Goal: Register for event/course

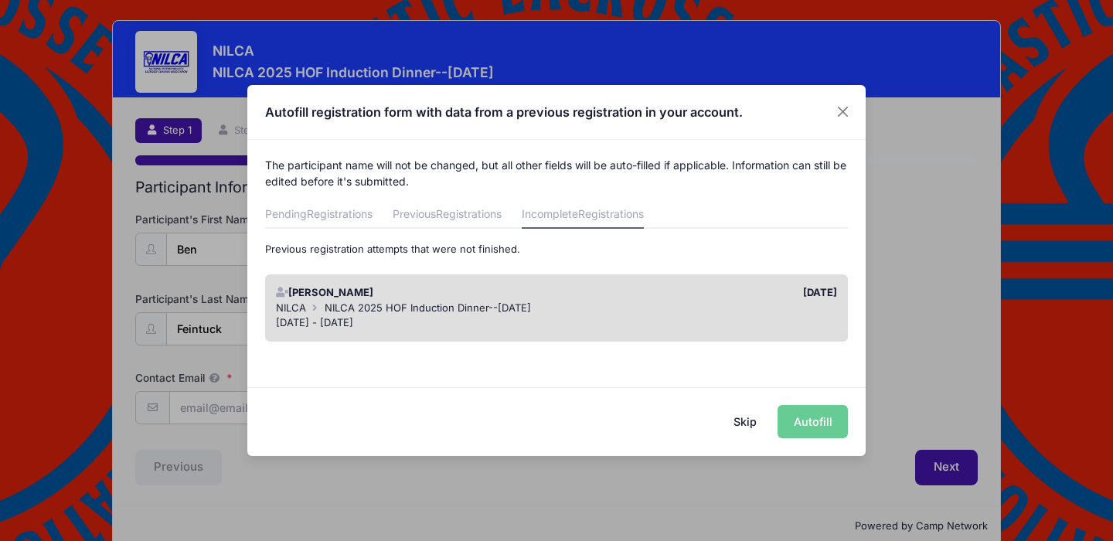
click at [653, 303] on div "[PERSON_NAME] 2025 HOF Induction Dinner--[DATE]" at bounding box center [557, 308] width 562 height 15
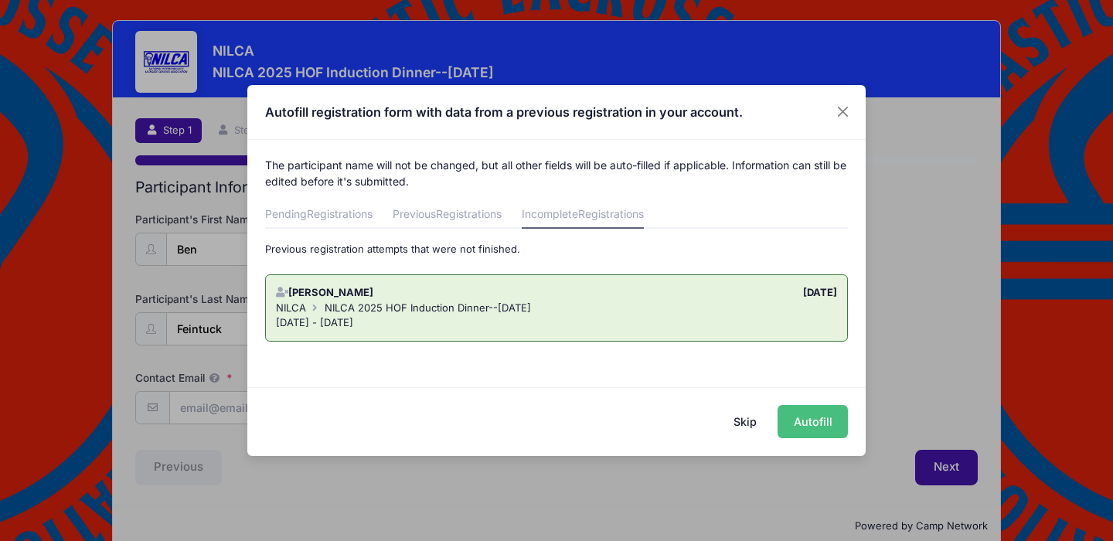
click at [816, 415] on button "Autofill" at bounding box center [813, 421] width 70 height 33
type input "[EMAIL_ADDRESS][DOMAIN_NAME]"
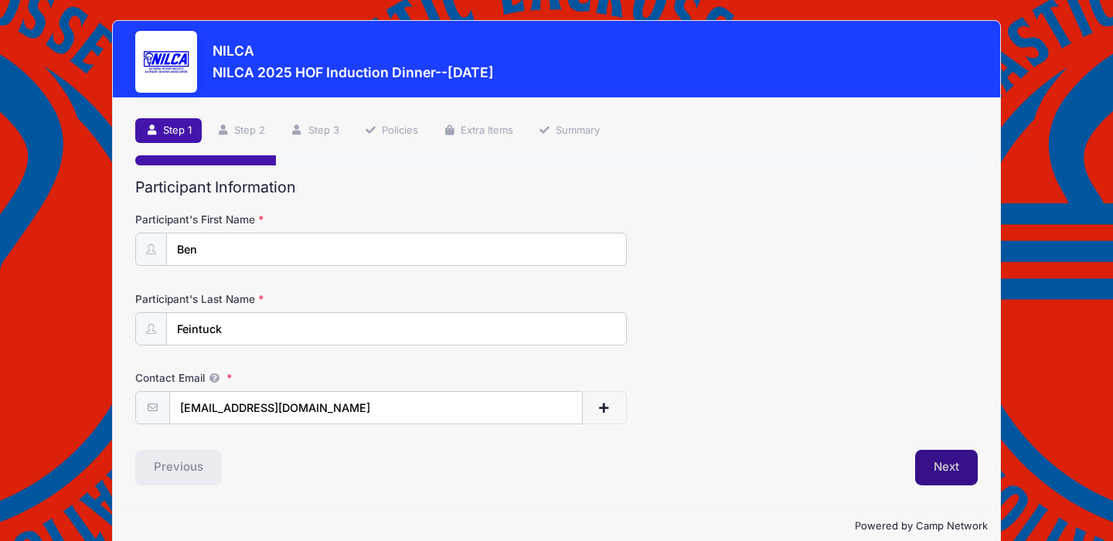
click at [936, 472] on button "Next" at bounding box center [946, 468] width 63 height 36
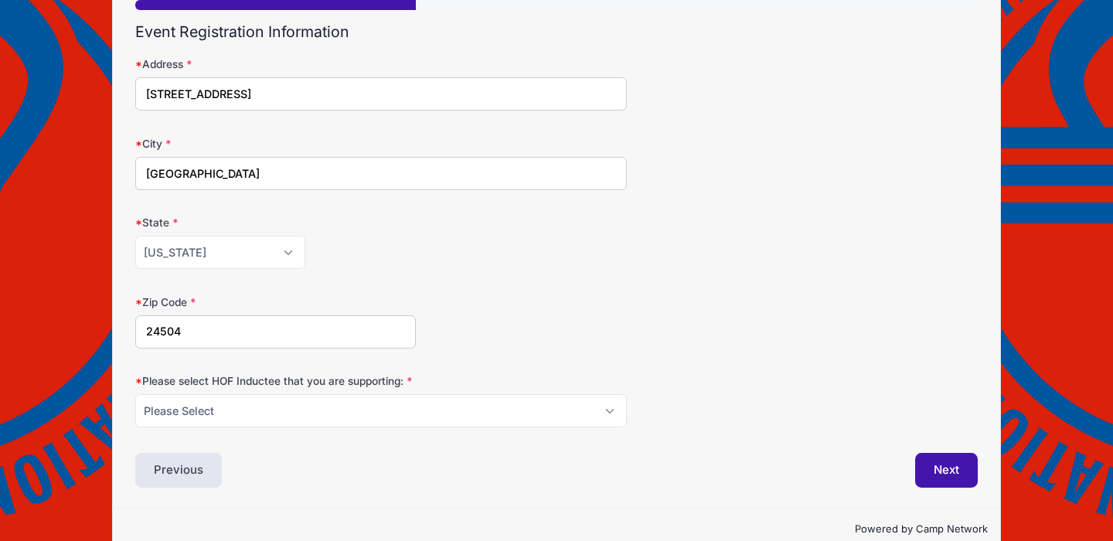
scroll to position [184, 0]
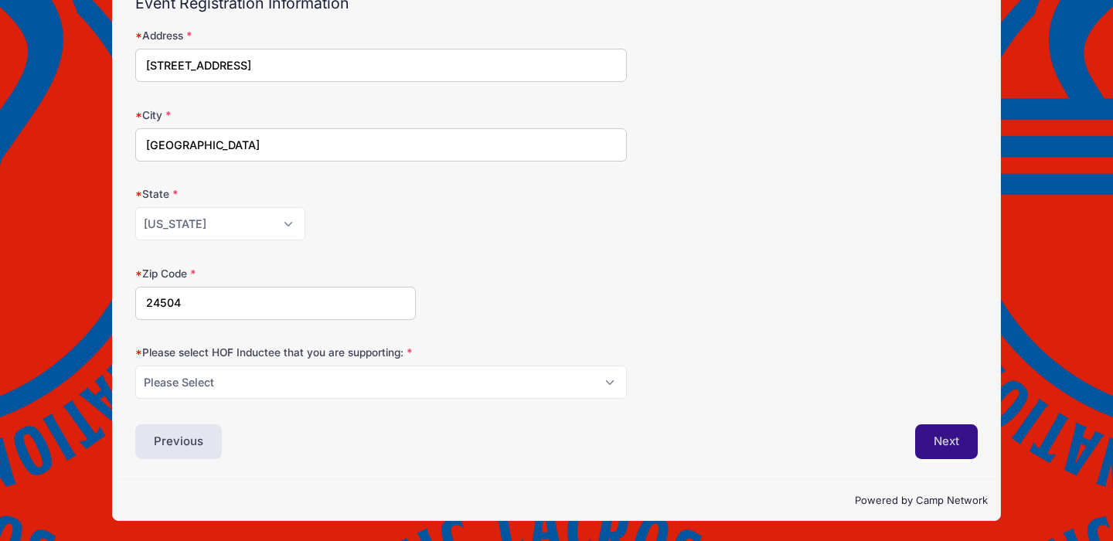
click at [956, 446] on button "Next" at bounding box center [946, 442] width 63 height 36
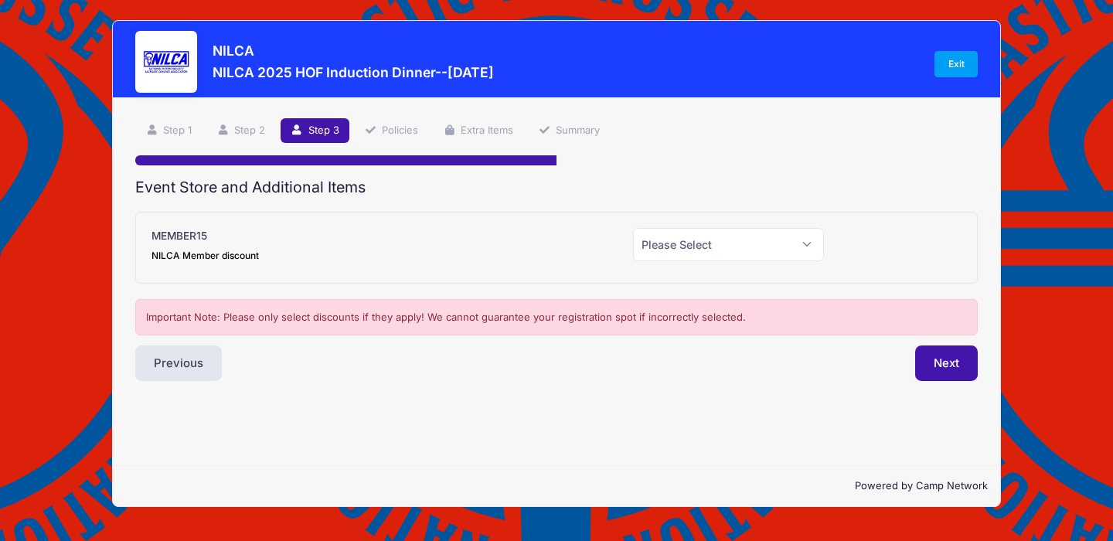
scroll to position [0, 0]
click at [757, 239] on select "Please Select Yes (-$15.00) No" at bounding box center [729, 244] width 192 height 33
click at [944, 363] on button "Next" at bounding box center [946, 364] width 63 height 36
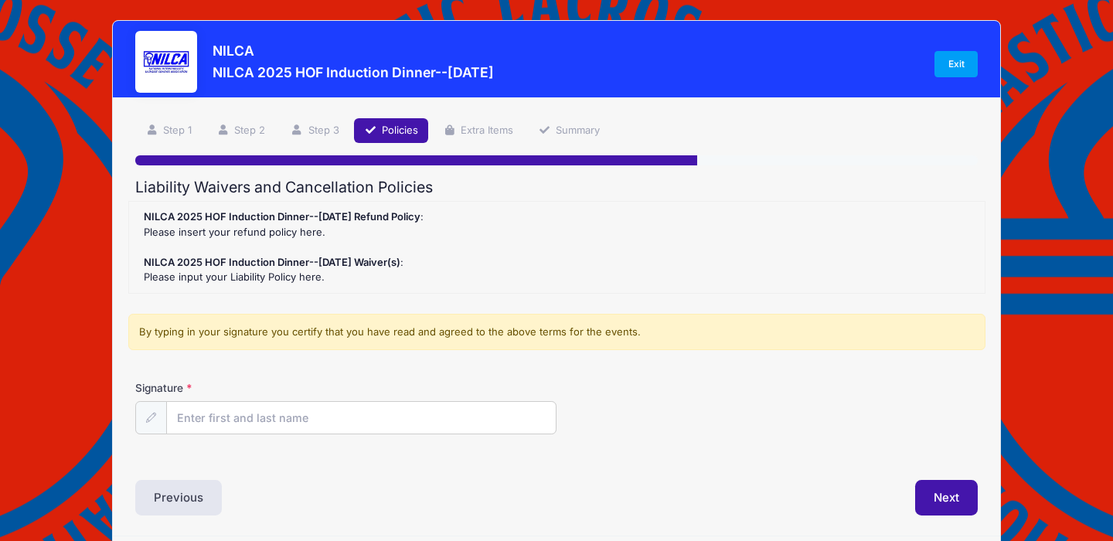
scroll to position [56, 0]
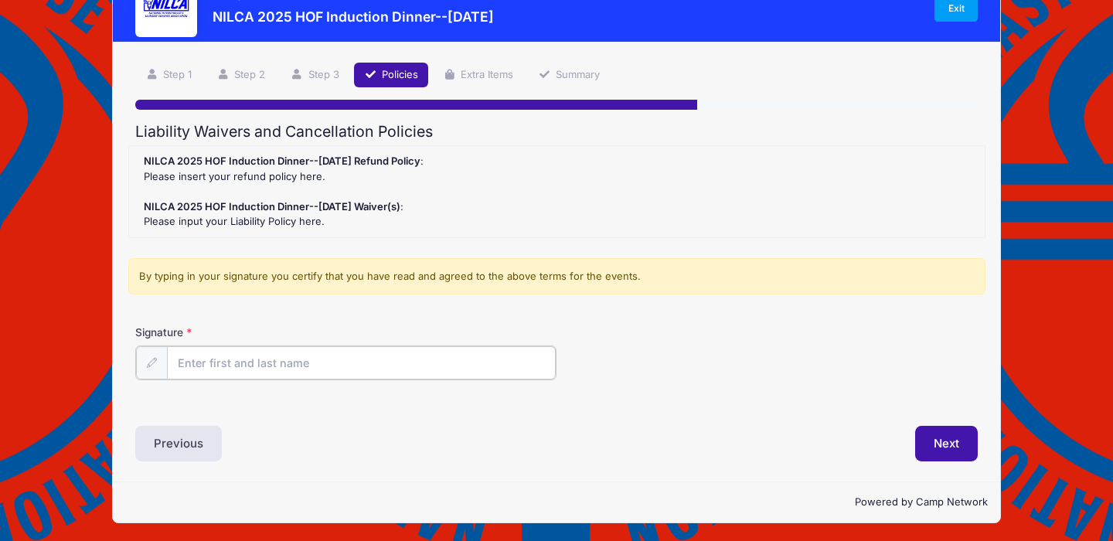
click at [373, 350] on input "Signature" at bounding box center [361, 362] width 389 height 33
type input "[PERSON_NAME]"
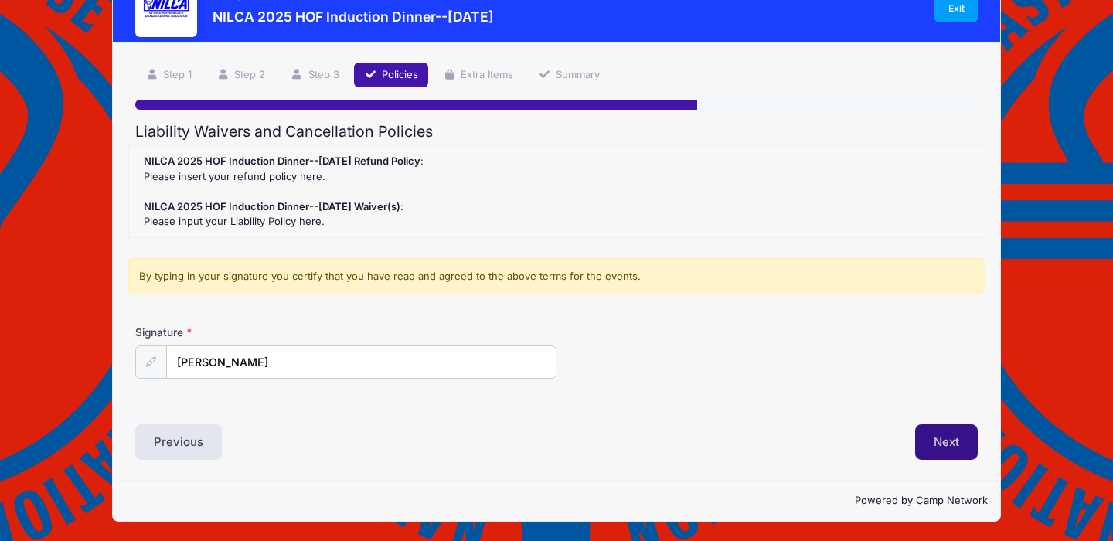
click at [928, 446] on button "Next" at bounding box center [946, 442] width 63 height 36
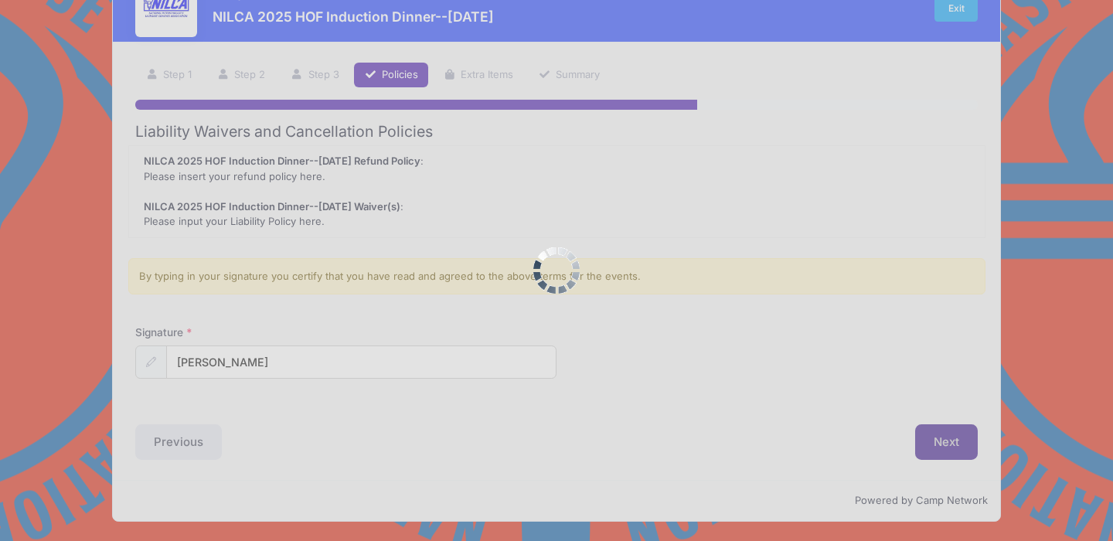
scroll to position [0, 0]
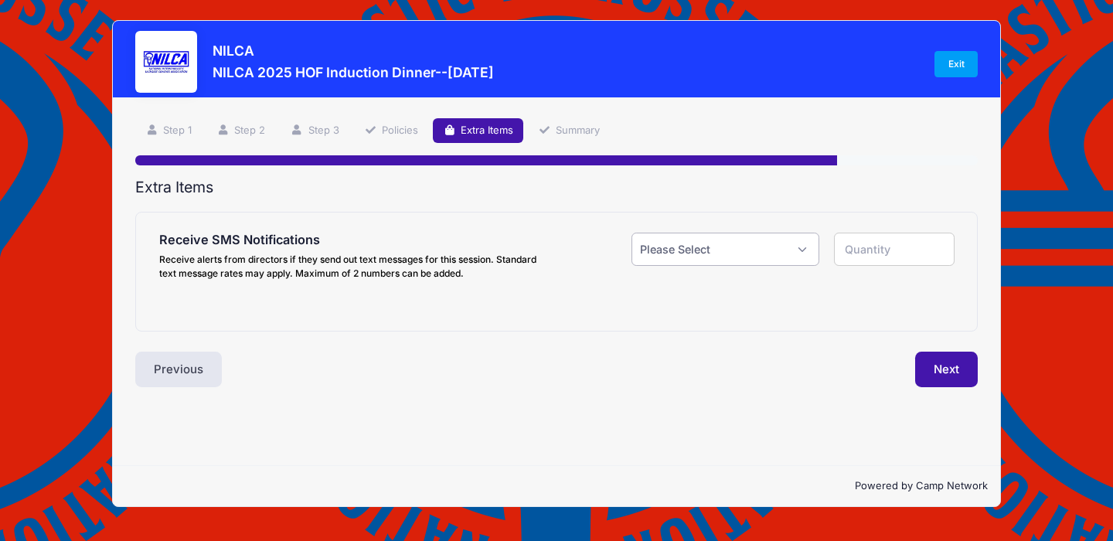
click at [809, 251] on select "Please Select Yes ($0.00) No" at bounding box center [726, 249] width 188 height 33
select select "1"
click at [632, 233] on select "Please Select Yes ($0.00) No" at bounding box center [726, 249] width 188 height 33
type input "1"
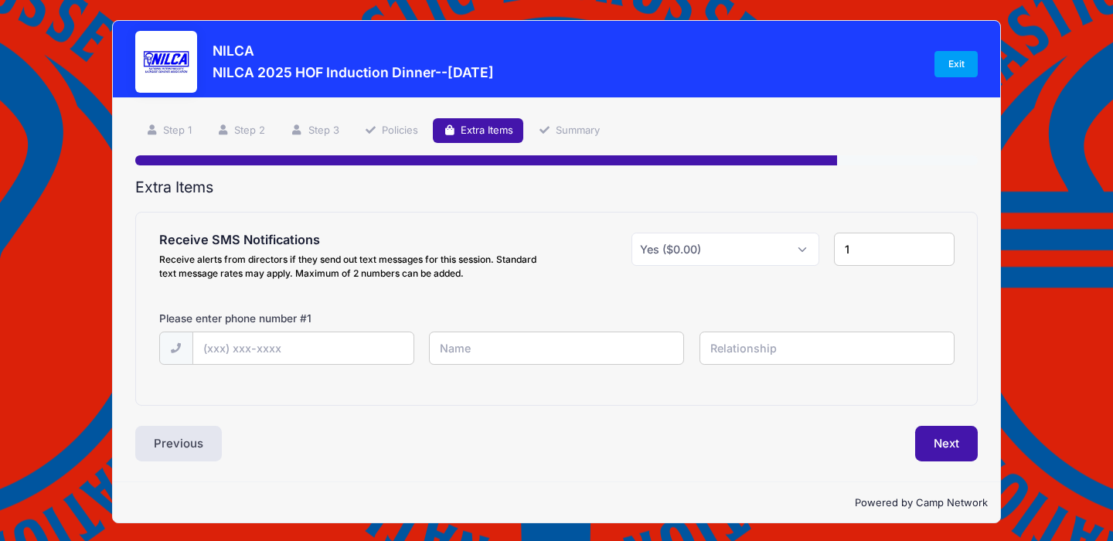
click at [888, 258] on input "1" at bounding box center [894, 249] width 120 height 33
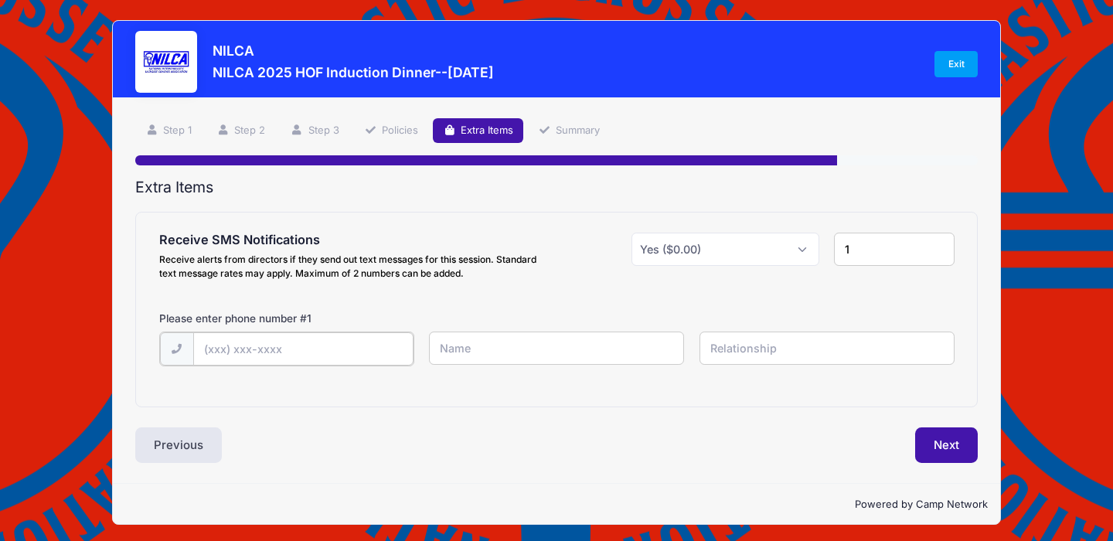
click at [362, 351] on input "text" at bounding box center [303, 348] width 220 height 33
type input "[PHONE_NUMBER]"
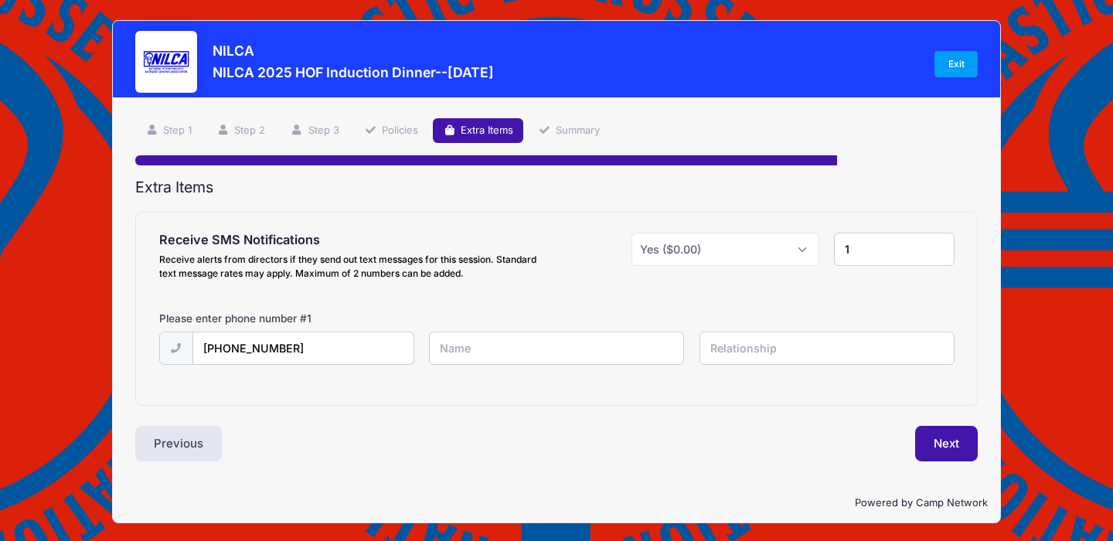
click at [476, 355] on input "text" at bounding box center [556, 348] width 255 height 33
type input "[PERSON_NAME]"
click at [800, 357] on input "text" at bounding box center [827, 348] width 255 height 33
click at [911, 420] on div "Extra Items Receive SMS Notifications Receive alerts from directors if they sen…" at bounding box center [556, 321] width 843 height 284
click at [949, 448] on button "Next" at bounding box center [946, 444] width 63 height 36
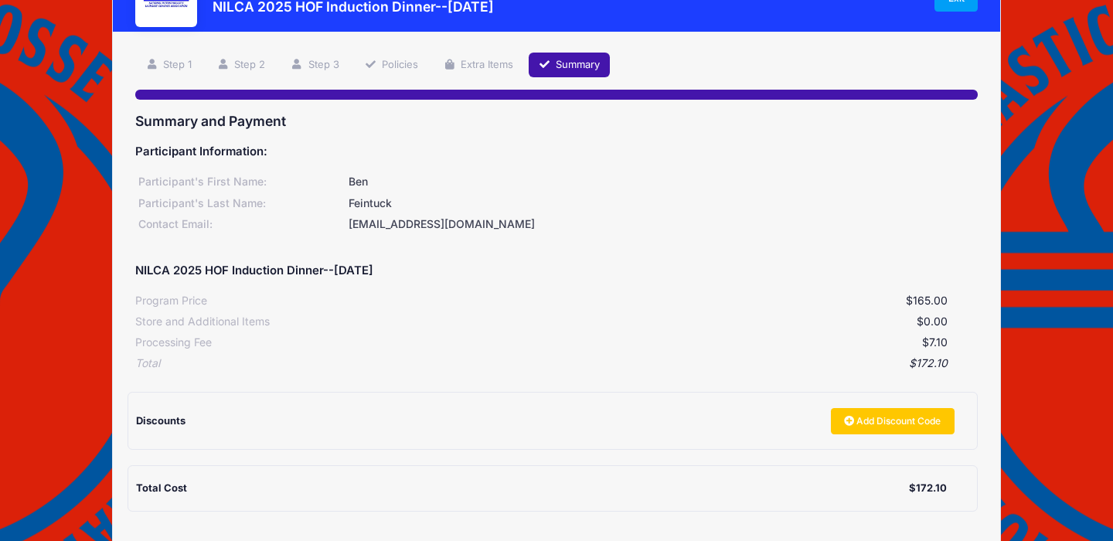
scroll to position [155, 0]
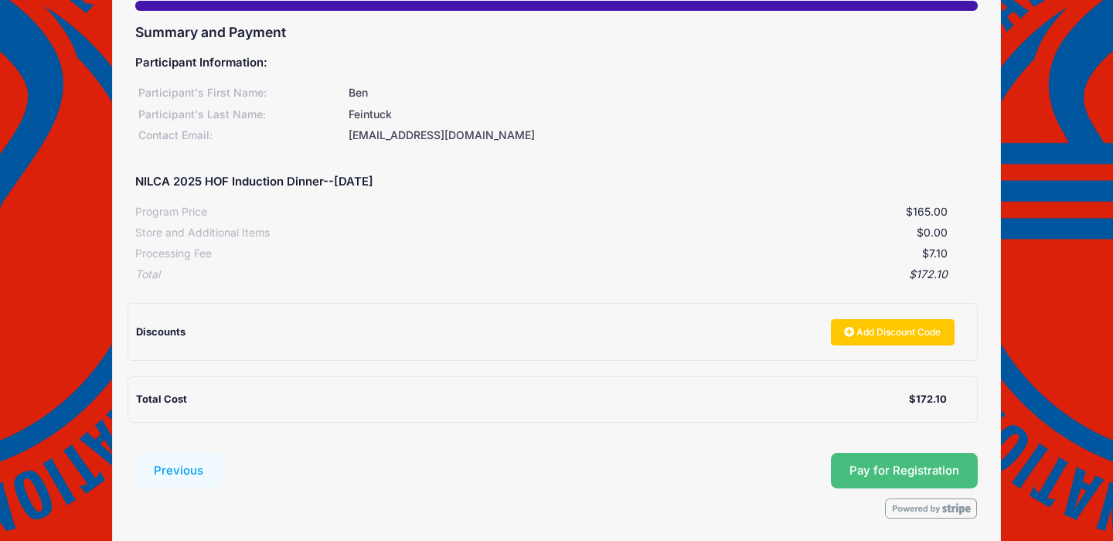
click at [875, 472] on button "Pay for Registration" at bounding box center [904, 471] width 147 height 36
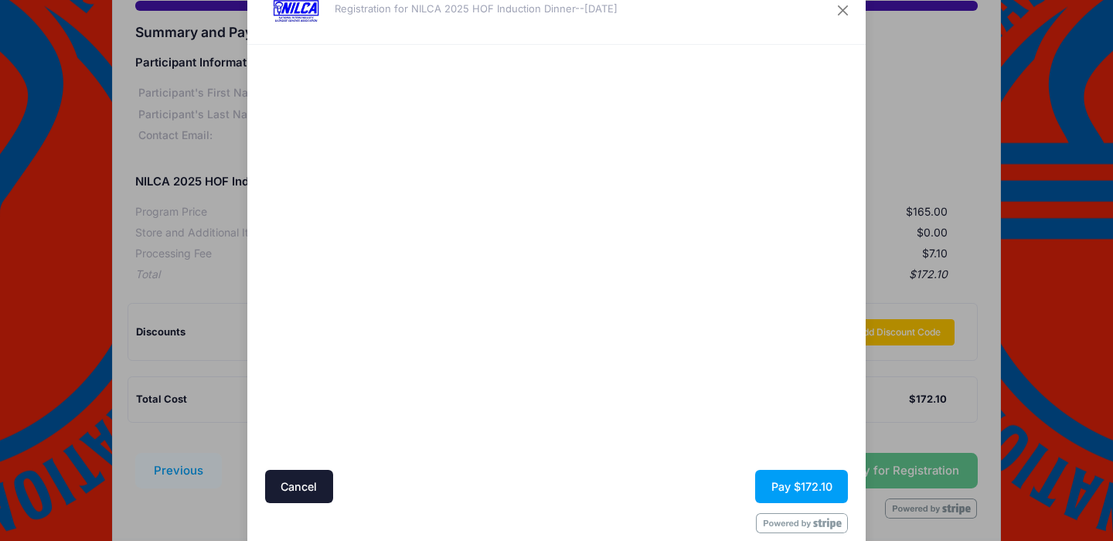
scroll to position [83, 0]
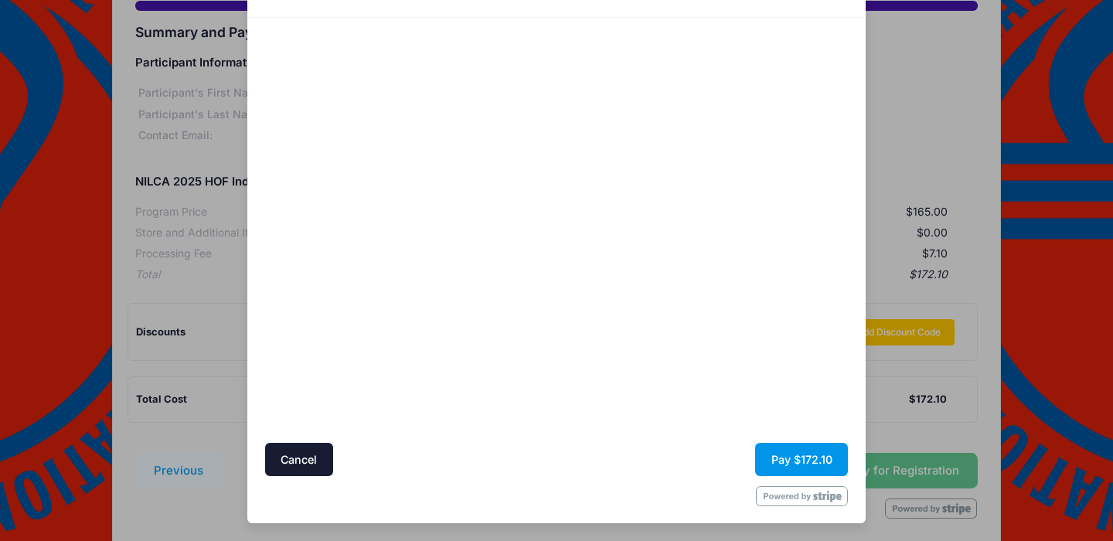
click at [823, 467] on button "Pay $172.10" at bounding box center [801, 459] width 93 height 33
click at [763, 464] on button "Pay $172.10" at bounding box center [801, 459] width 93 height 33
